Goal: Navigation & Orientation: Find specific page/section

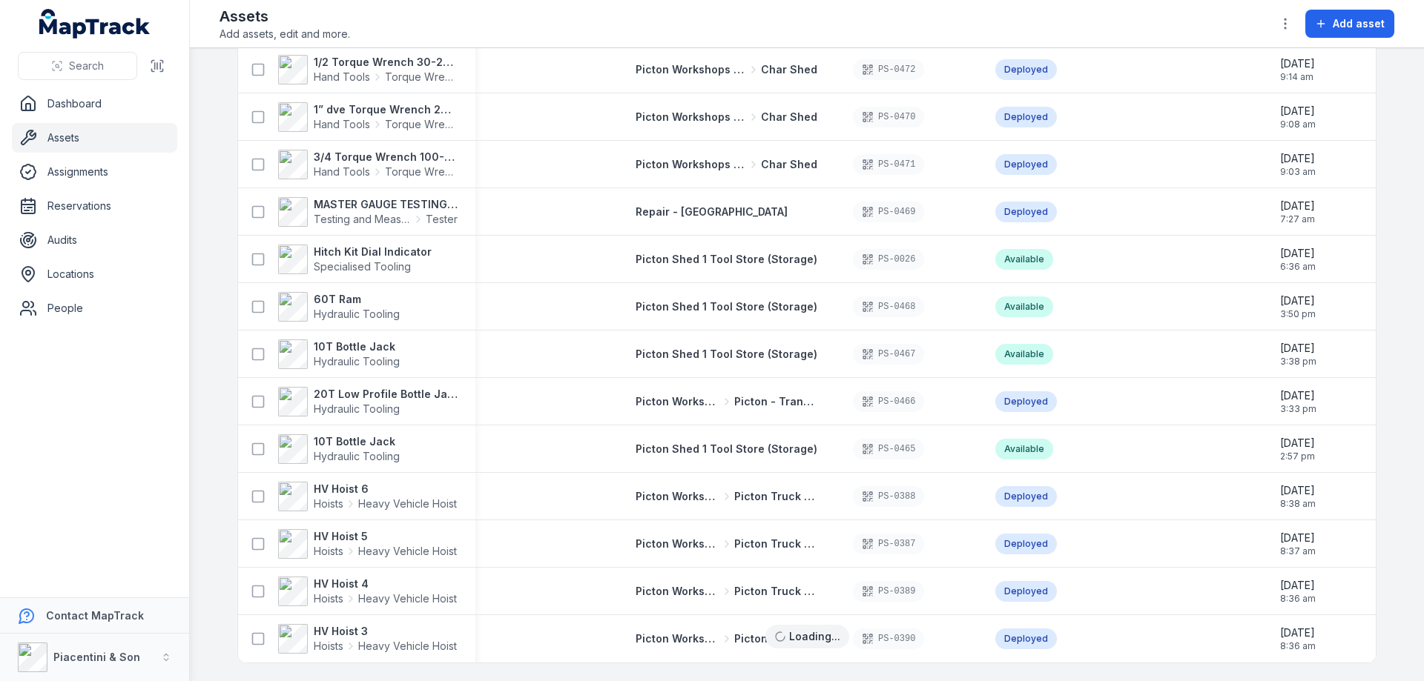
scroll to position [1863, 0]
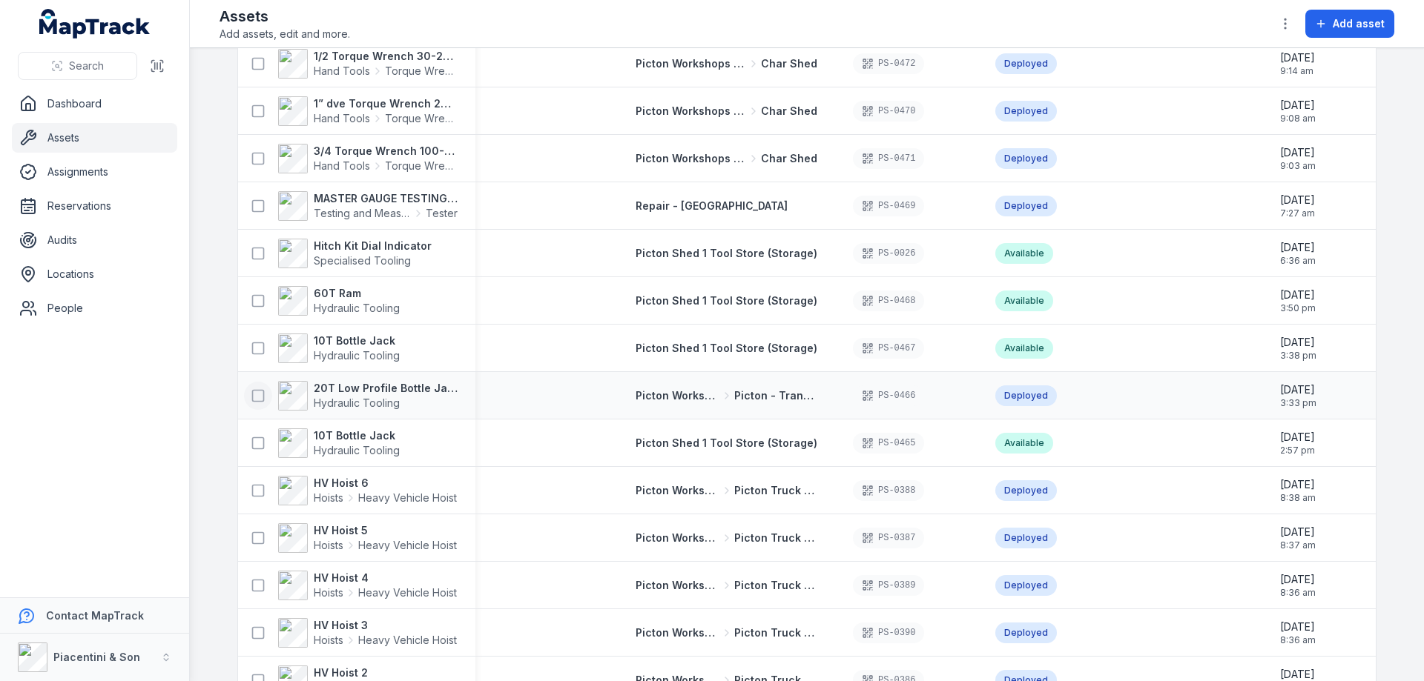
click at [251, 397] on icon at bounding box center [258, 396] width 15 height 15
click at [254, 396] on icon at bounding box center [258, 396] width 15 height 15
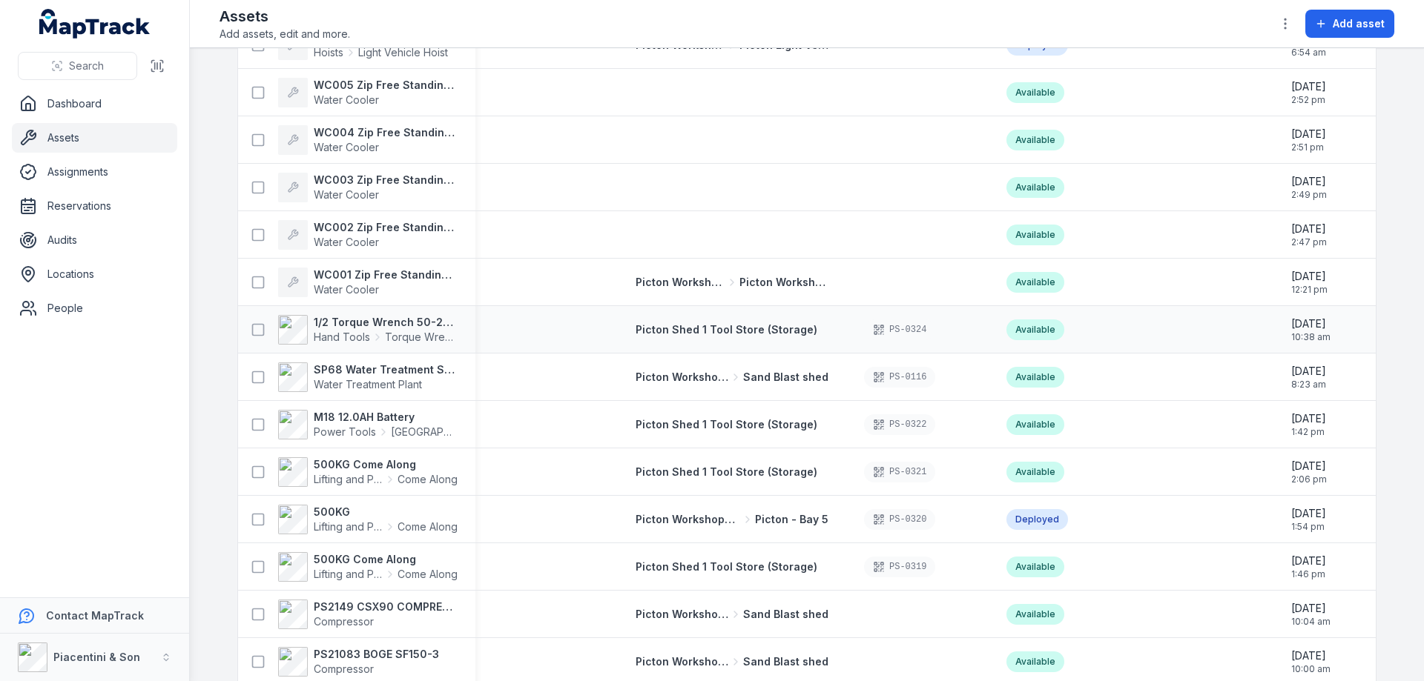
scroll to position [7597, 0]
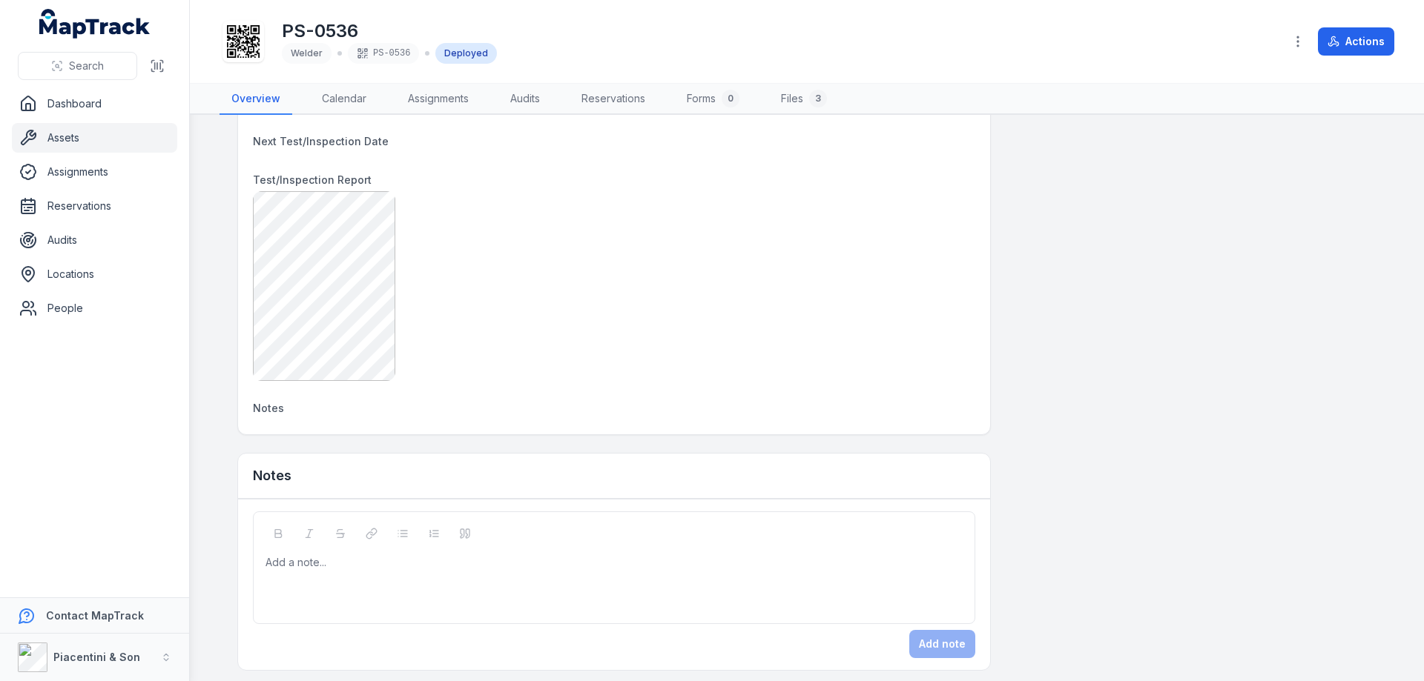
scroll to position [825, 0]
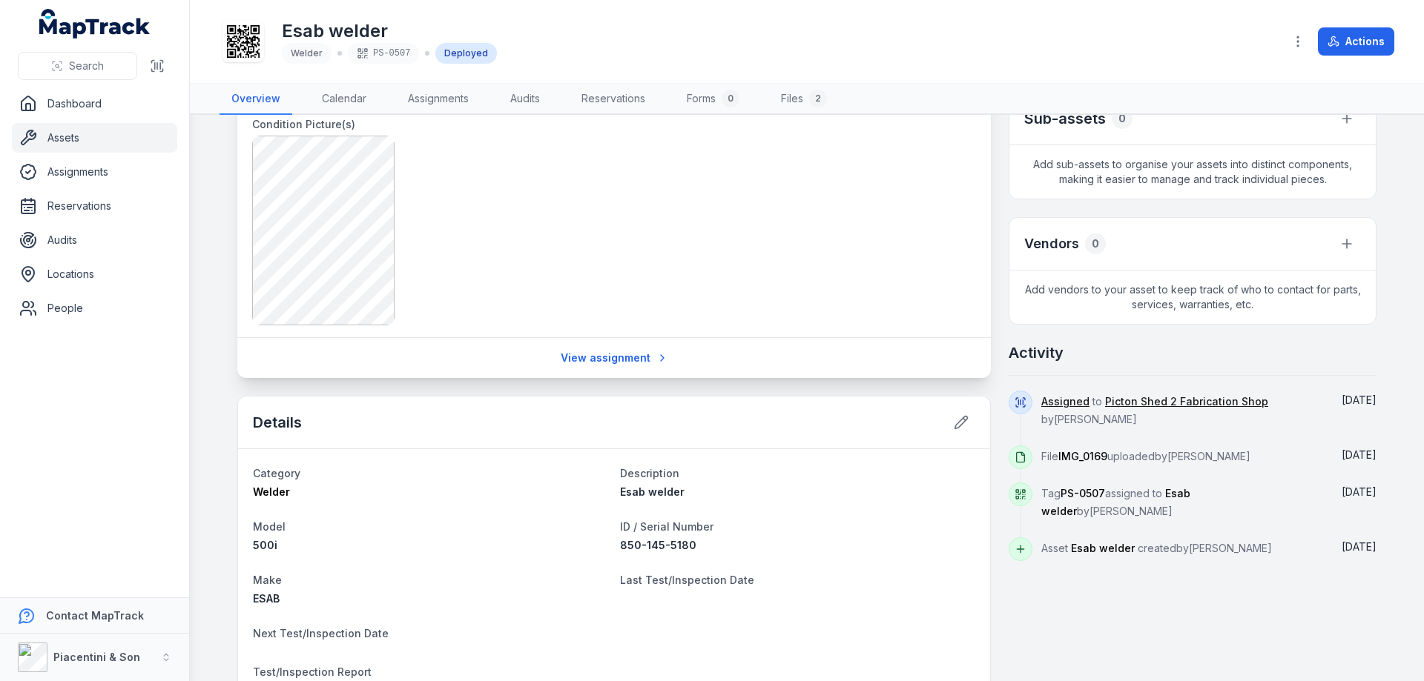
scroll to position [593, 0]
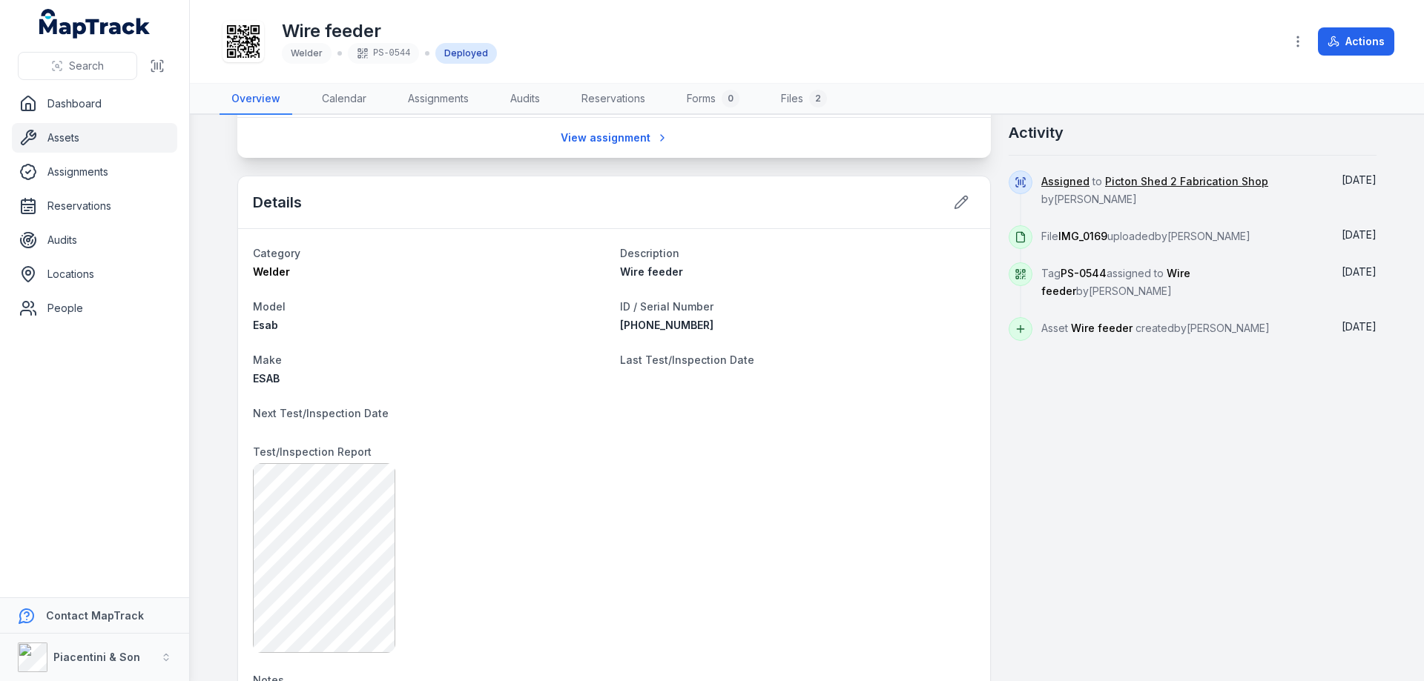
scroll to position [593, 0]
